Goal: Task Accomplishment & Management: Use online tool/utility

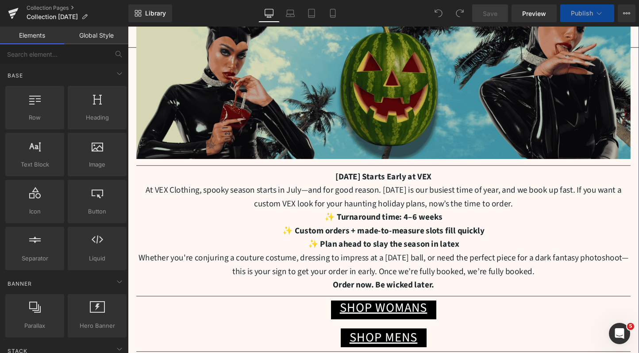
scroll to position [131, 0]
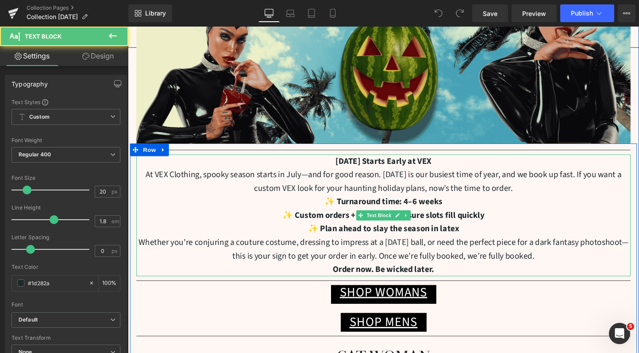
click at [474, 239] on p "✨ Plan ahead to slay the season in latex" at bounding box center [396, 239] width 518 height 14
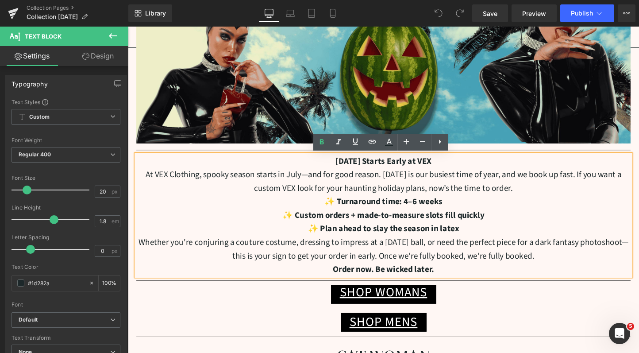
click at [462, 168] on p "[DATE] Starts Early at VEX" at bounding box center [396, 168] width 518 height 14
click at [459, 206] on p "✨ Turnaround time: 4–6 weeks" at bounding box center [396, 210] width 518 height 14
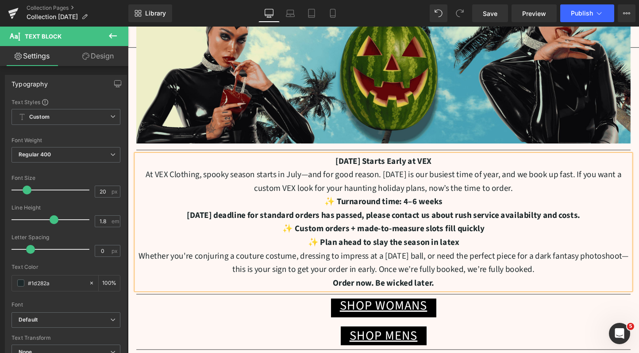
click at [330, 252] on strong "✨ Plan ahead to slay the season in latex" at bounding box center [396, 253] width 158 height 12
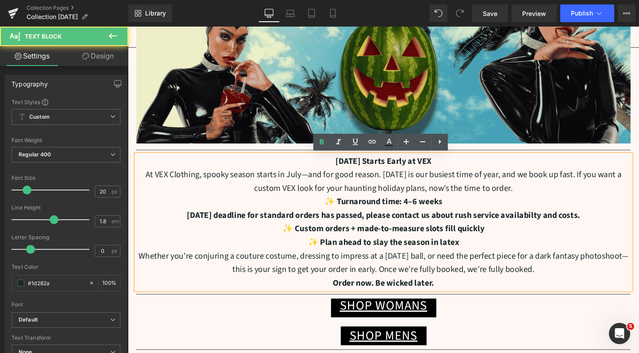
click at [271, 233] on p "✨ Custom orders + made-to-measure slots fill quickly" at bounding box center [396, 239] width 518 height 14
click at [190, 221] on strong "[DATE] deadline for standard orders has passed, please contact us about rush se…" at bounding box center [396, 224] width 412 height 12
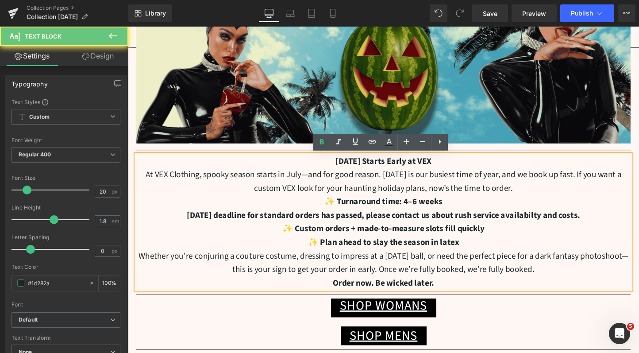
click at [190, 221] on strong "[DATE] deadline for standard orders has passed, please contact us about rush se…" at bounding box center [396, 224] width 412 height 12
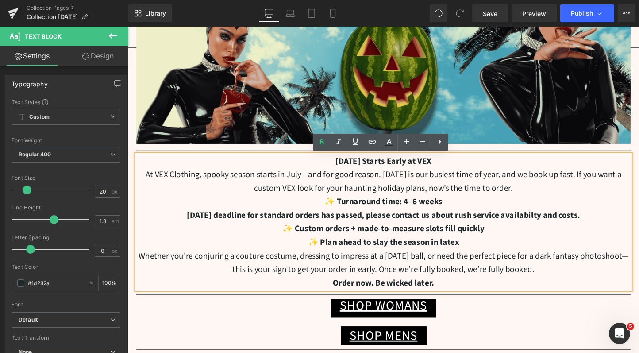
drag, startPoint x: 183, startPoint y: 224, endPoint x: 618, endPoint y: 225, distance: 434.3
click at [618, 225] on p "[DATE] deadline for standard orders has passed, please contact us about rush se…" at bounding box center [396, 224] width 518 height 14
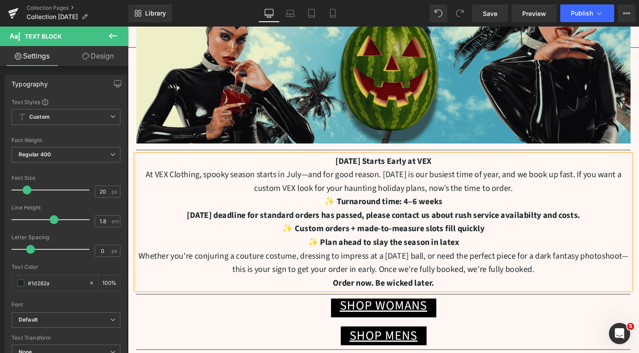
copy strong "[DATE] deadline for standard orders has passed, please contact us about rush se…"
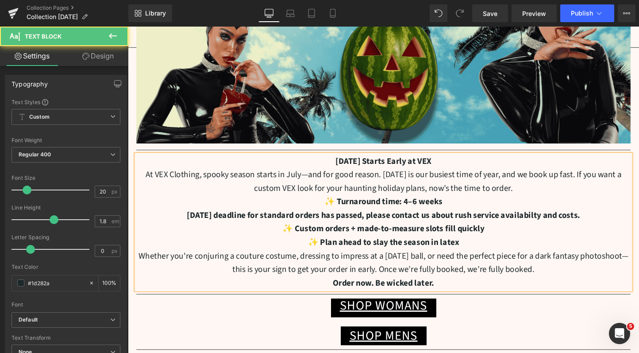
click at [534, 252] on p "✨ Plan ahead to slay the season in latex" at bounding box center [396, 253] width 518 height 14
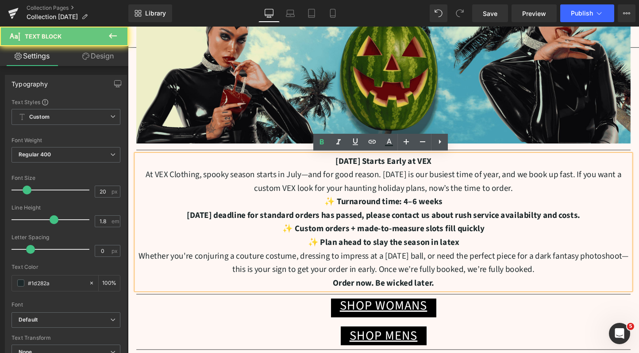
click at [537, 224] on strong "[DATE] deadline for standard orders has passed, please contact us about rush se…" at bounding box center [396, 224] width 412 height 12
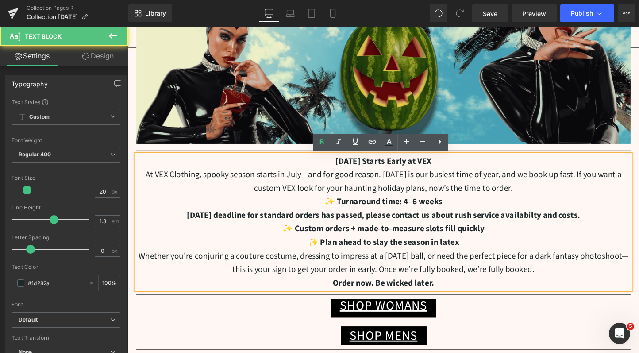
click at [602, 219] on strong "[DATE] deadline for standard orders has passed, please contact us about rush se…" at bounding box center [396, 224] width 412 height 12
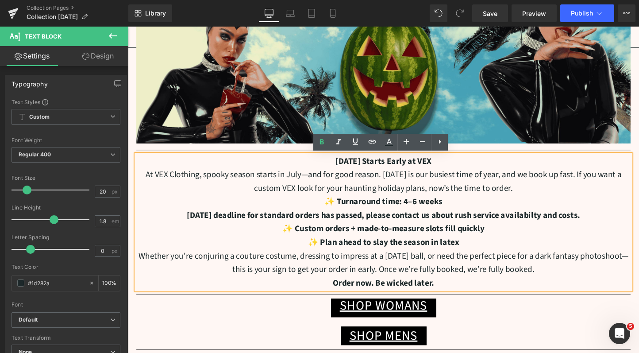
drag, startPoint x: 610, startPoint y: 222, endPoint x: 182, endPoint y: 225, distance: 427.6
click at [182, 225] on p "[DATE] deadline for standard orders has passed, please contact us about rush se…" at bounding box center [396, 224] width 518 height 14
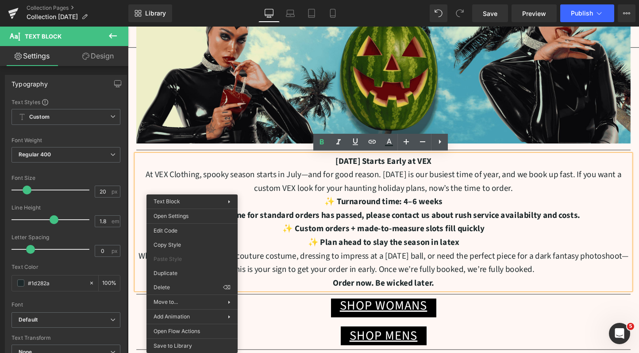
click at [359, 221] on strong "[DATE] deadline for standard orders has passed, please contact us about rush se…" at bounding box center [396, 224] width 412 height 12
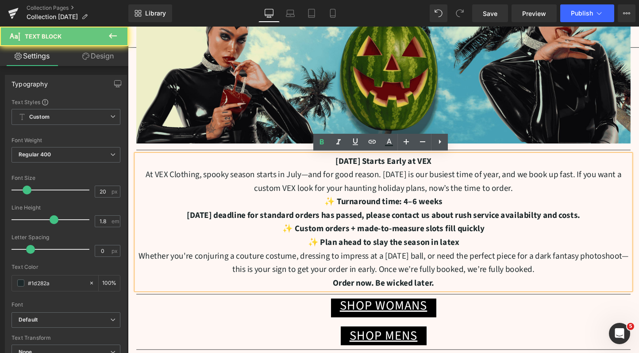
click at [359, 221] on strong "[DATE] deadline for standard orders has passed, please contact us about rush se…" at bounding box center [396, 224] width 412 height 12
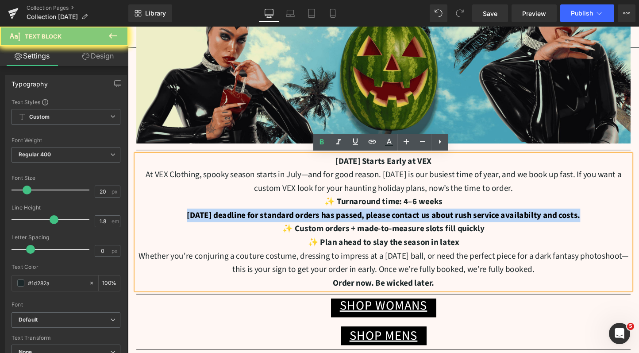
click at [359, 221] on strong "[DATE] deadline for standard orders has passed, please contact us about rush se…" at bounding box center [396, 224] width 412 height 12
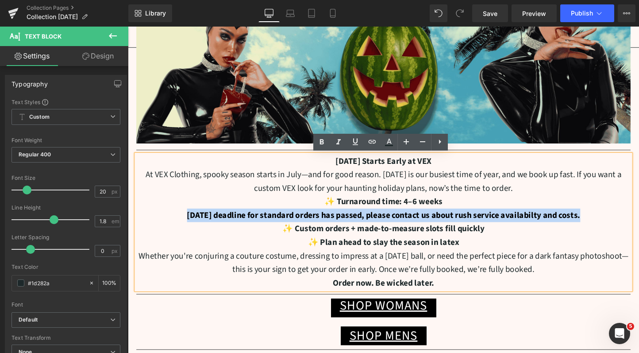
copy strong "[DATE] deadline for standard orders has passed, please contact us about rush se…"
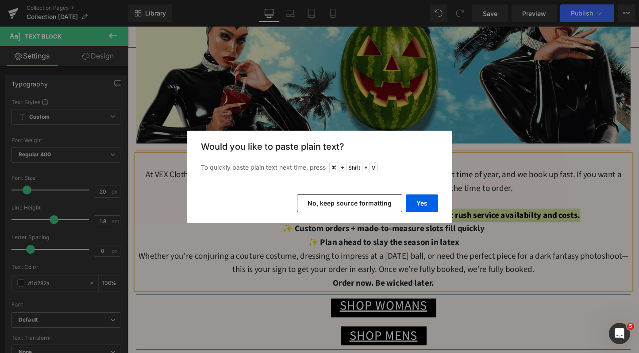
click at [381, 204] on button "No, keep source formatting" at bounding box center [349, 203] width 105 height 18
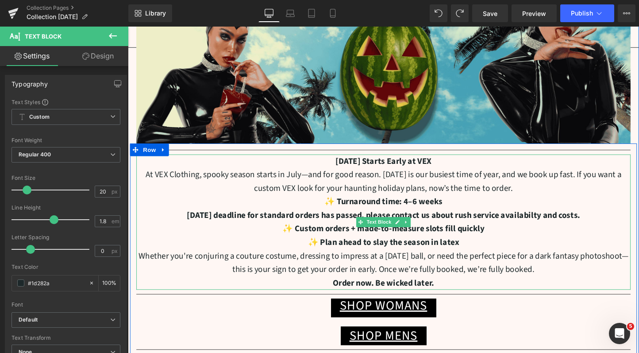
drag, startPoint x: 625, startPoint y: 225, endPoint x: 181, endPoint y: 226, distance: 443.1
click at [181, 226] on p "[DATE] deadline for standard orders has passed, please contact us about rush se…" at bounding box center [396, 224] width 518 height 14
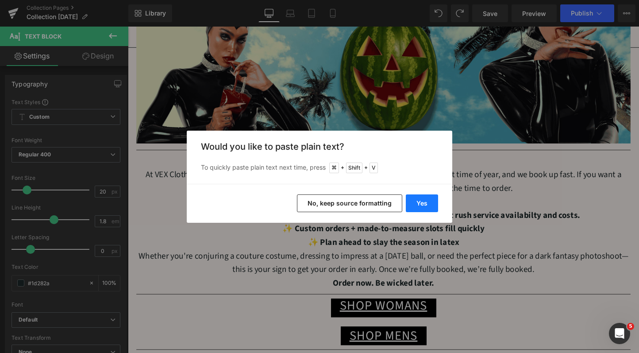
click at [420, 204] on button "Yes" at bounding box center [422, 203] width 32 height 18
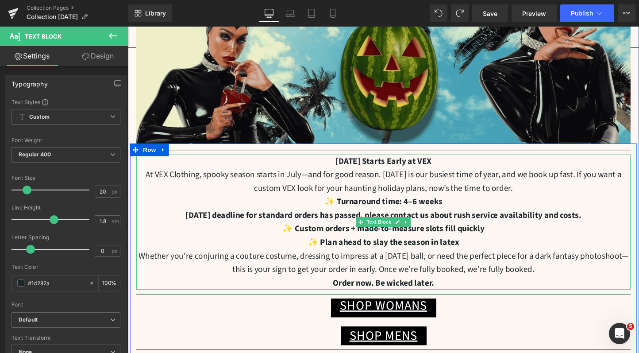
click at [568, 228] on b "[DATE] deadline for standard orders has passed, please contact us about rush se…" at bounding box center [396, 224] width 415 height 12
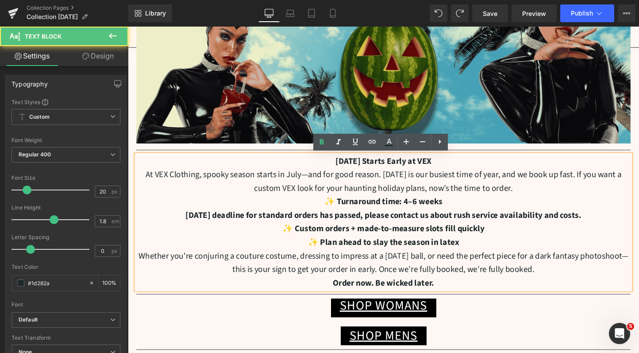
click at [623, 224] on p "[DATE] deadline for standard orders has passed, please contact us about rush se…" at bounding box center [396, 224] width 518 height 14
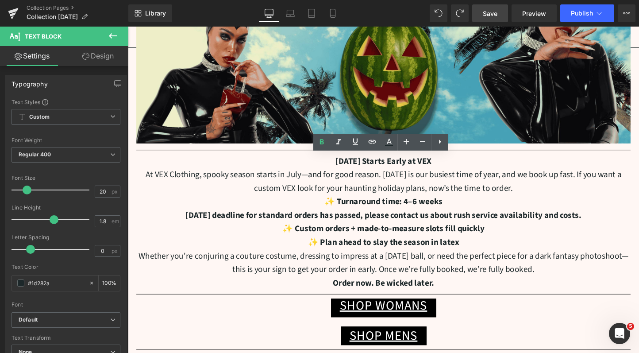
click at [494, 14] on span "Save" at bounding box center [490, 13] width 15 height 9
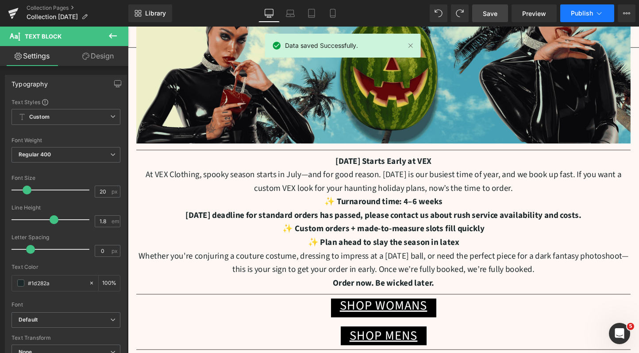
click at [571, 5] on button "Publish" at bounding box center [587, 13] width 54 height 18
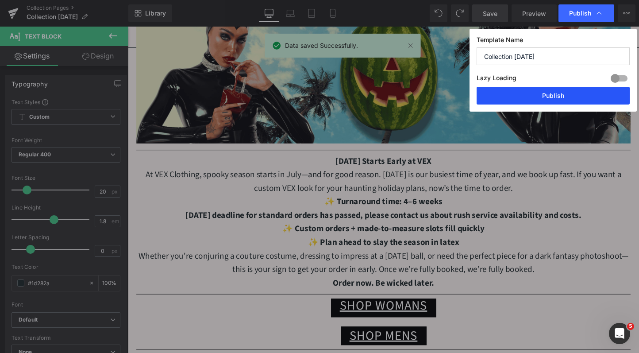
click at [571, 98] on button "Publish" at bounding box center [553, 96] width 153 height 18
